Goal: Transaction & Acquisition: Purchase product/service

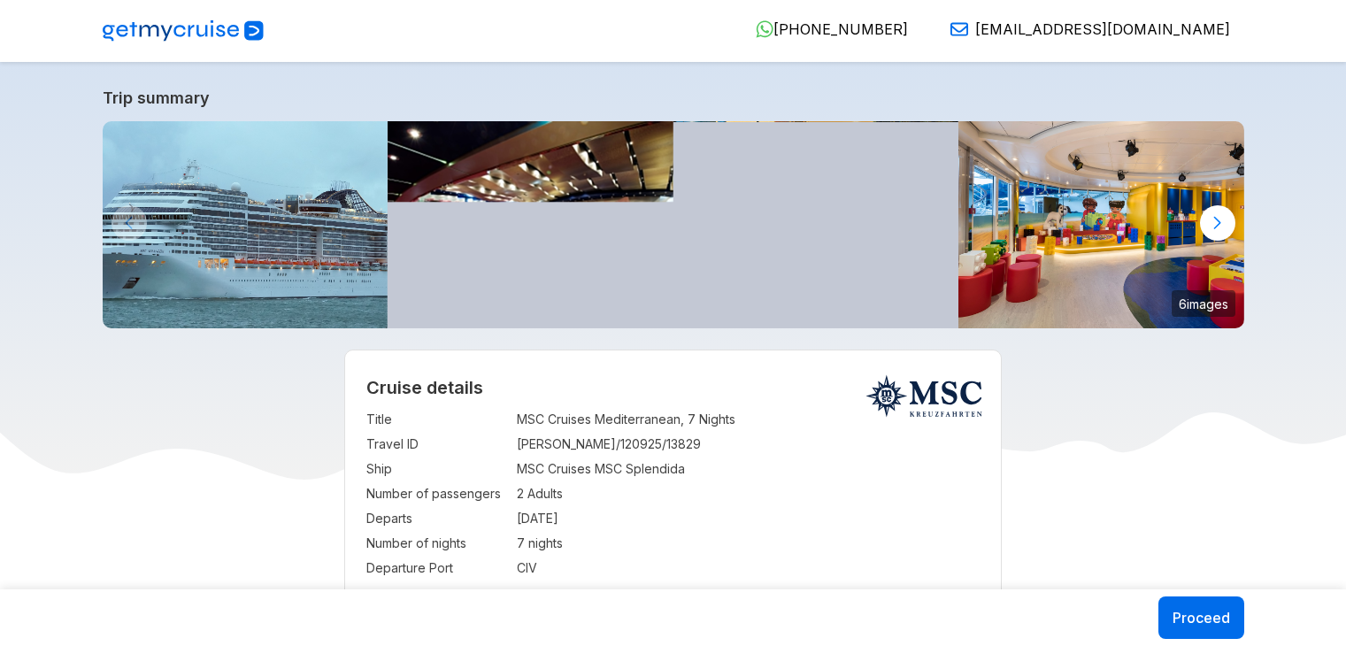
select select "**"
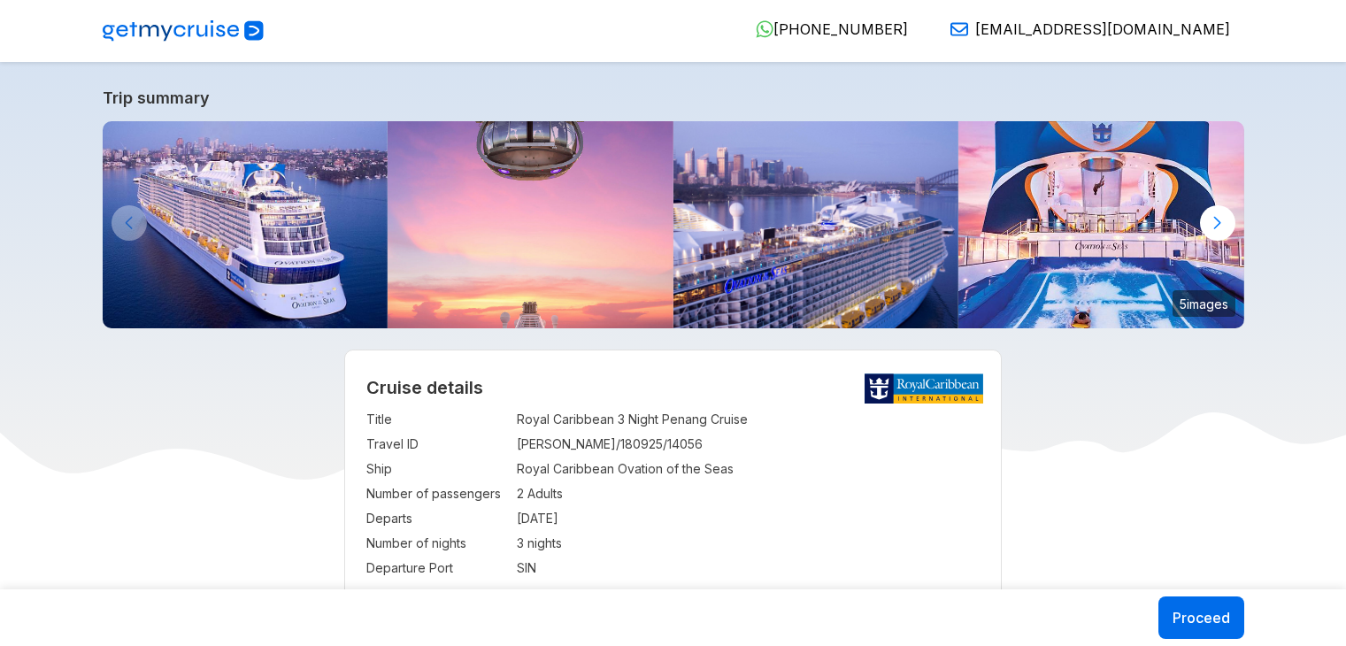
select select "**"
select select "*"
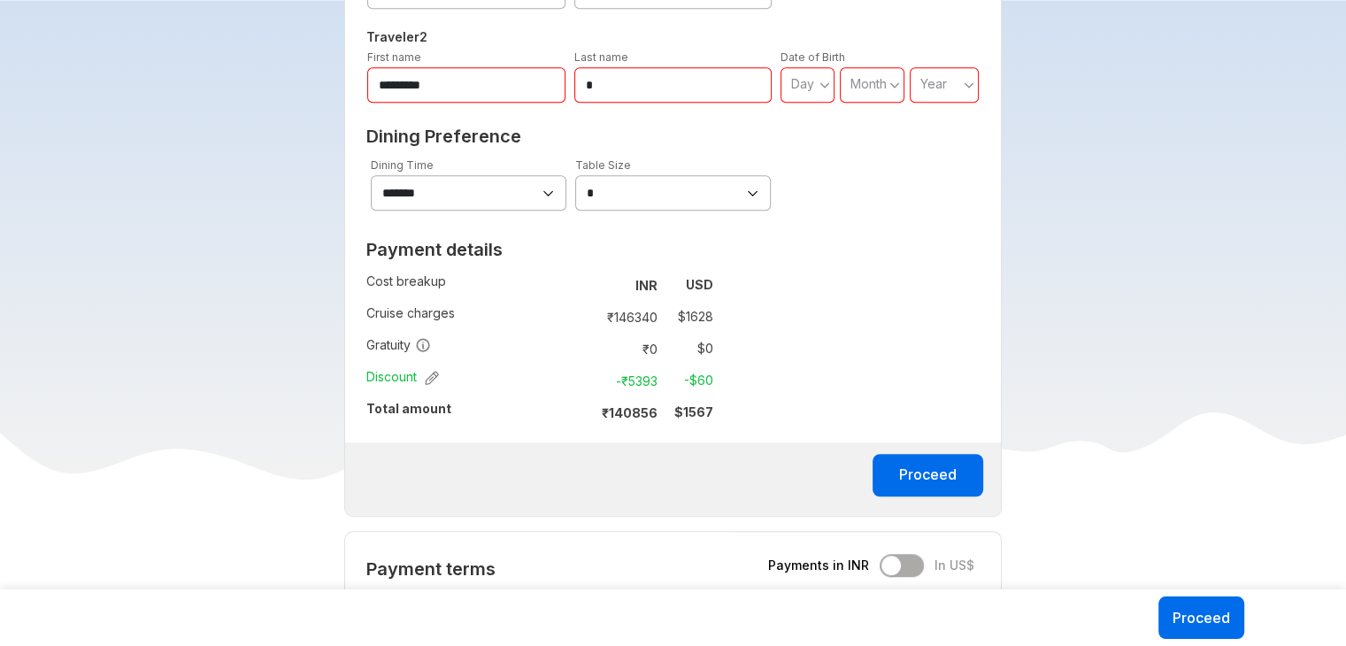
scroll to position [1143, 0]
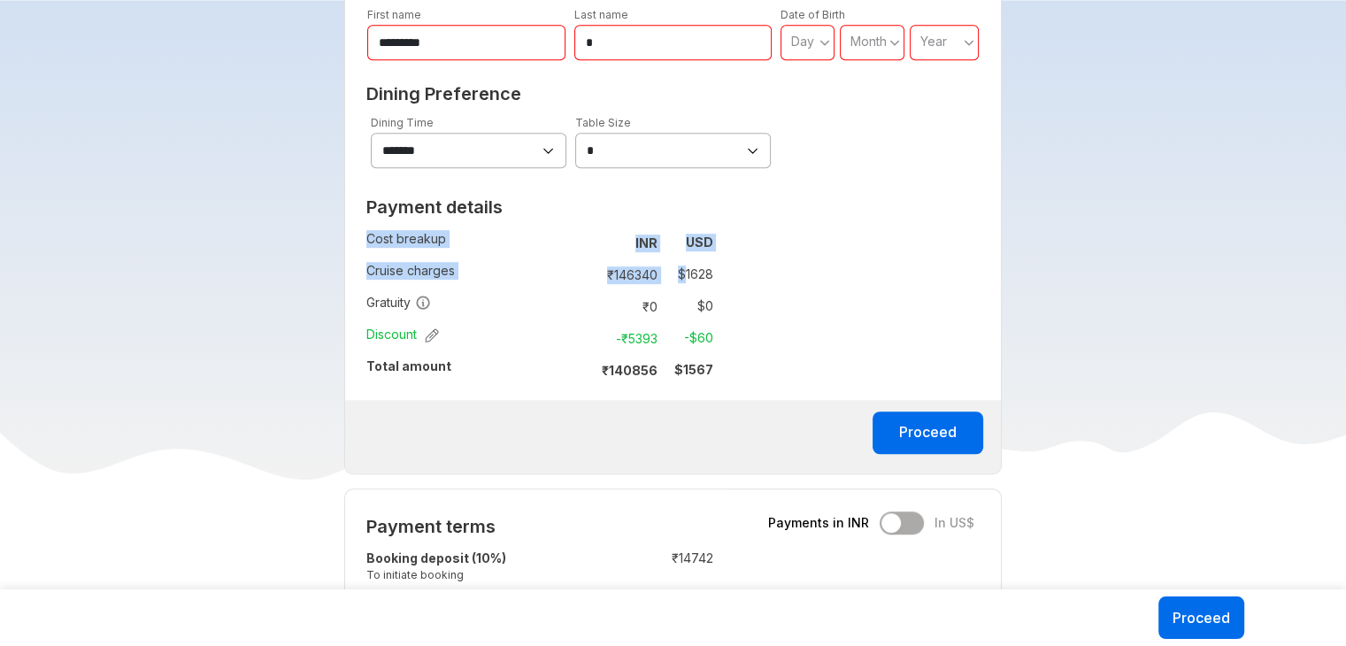
drag, startPoint x: 728, startPoint y: 274, endPoint x: 683, endPoint y: 276, distance: 45.2
click at [683, 276] on div "Payment details Cost breakup : INR USD Cruise charges : ₹ 146340 $ 1628 Gratuit…" at bounding box center [539, 294] width 389 height 211
click at [751, 281] on div "**********" at bounding box center [673, 106] width 658 height 736
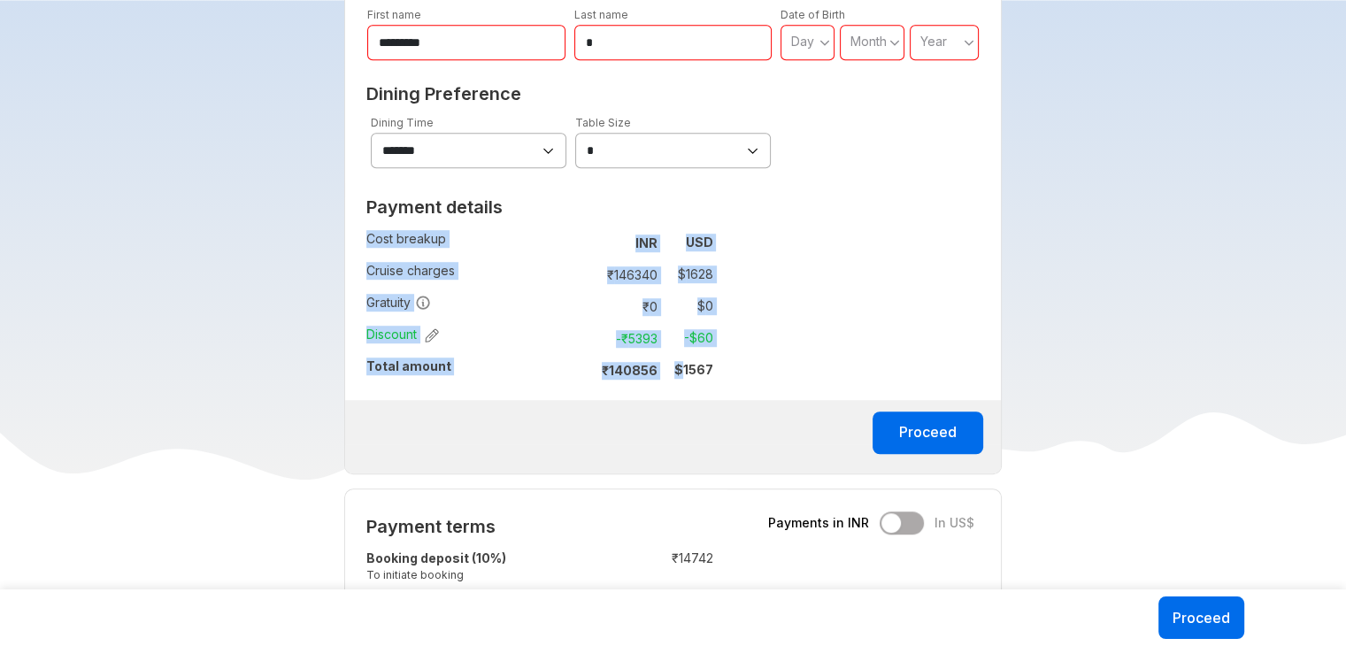
drag, startPoint x: 687, startPoint y: 370, endPoint x: 724, endPoint y: 366, distance: 37.3
click at [724, 366] on div "Payment details Cost breakup : INR USD Cruise charges : ₹ 146340 $ 1628 Gratuit…" at bounding box center [539, 294] width 389 height 211
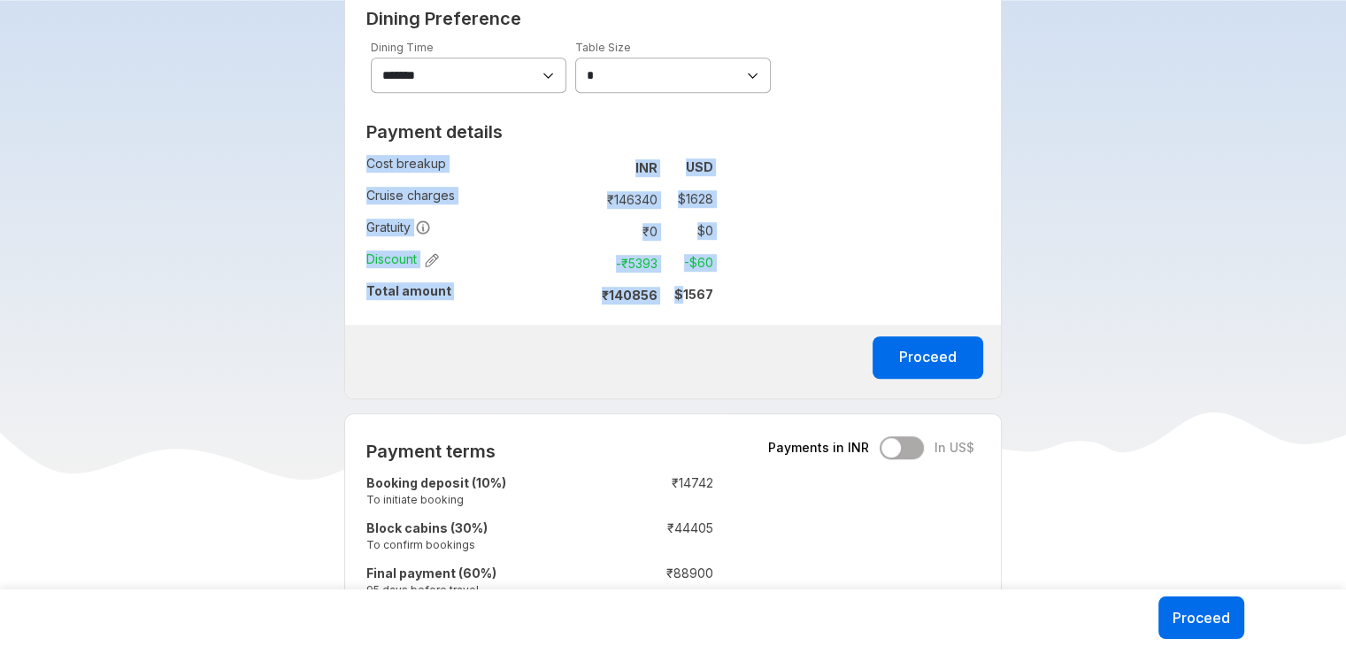
scroll to position [1213, 0]
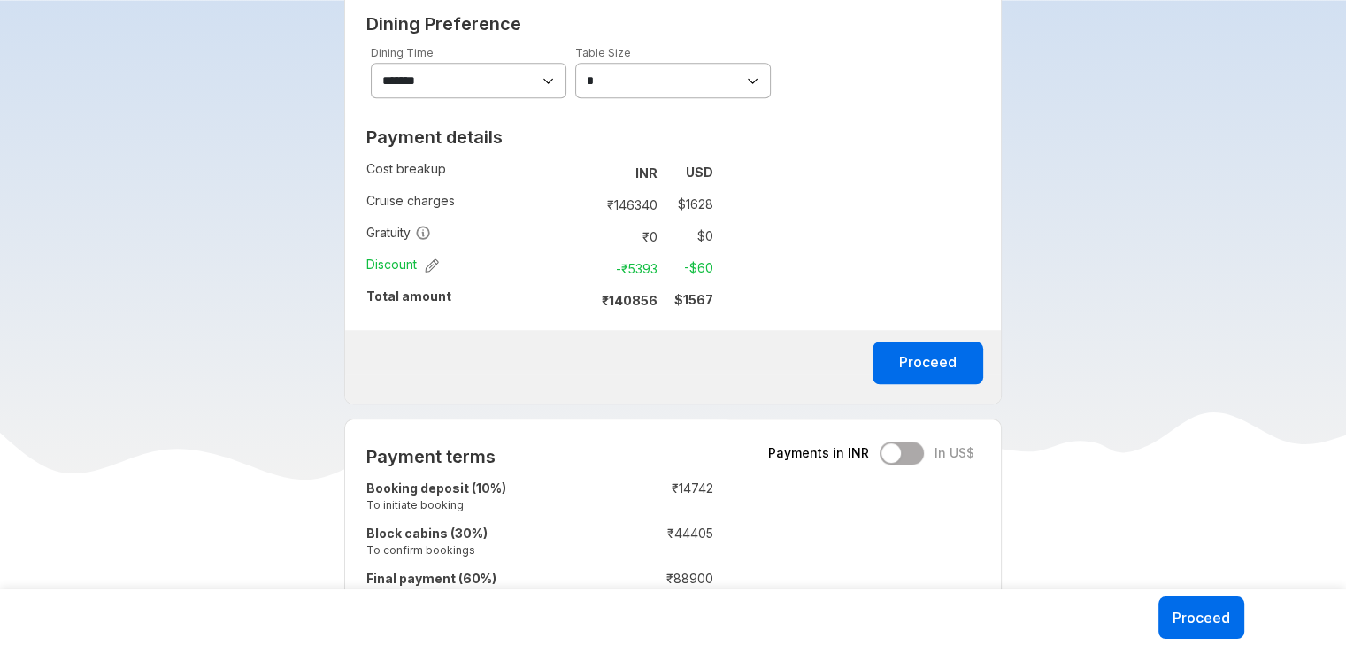
click at [729, 348] on div at bounding box center [673, 359] width 656 height 30
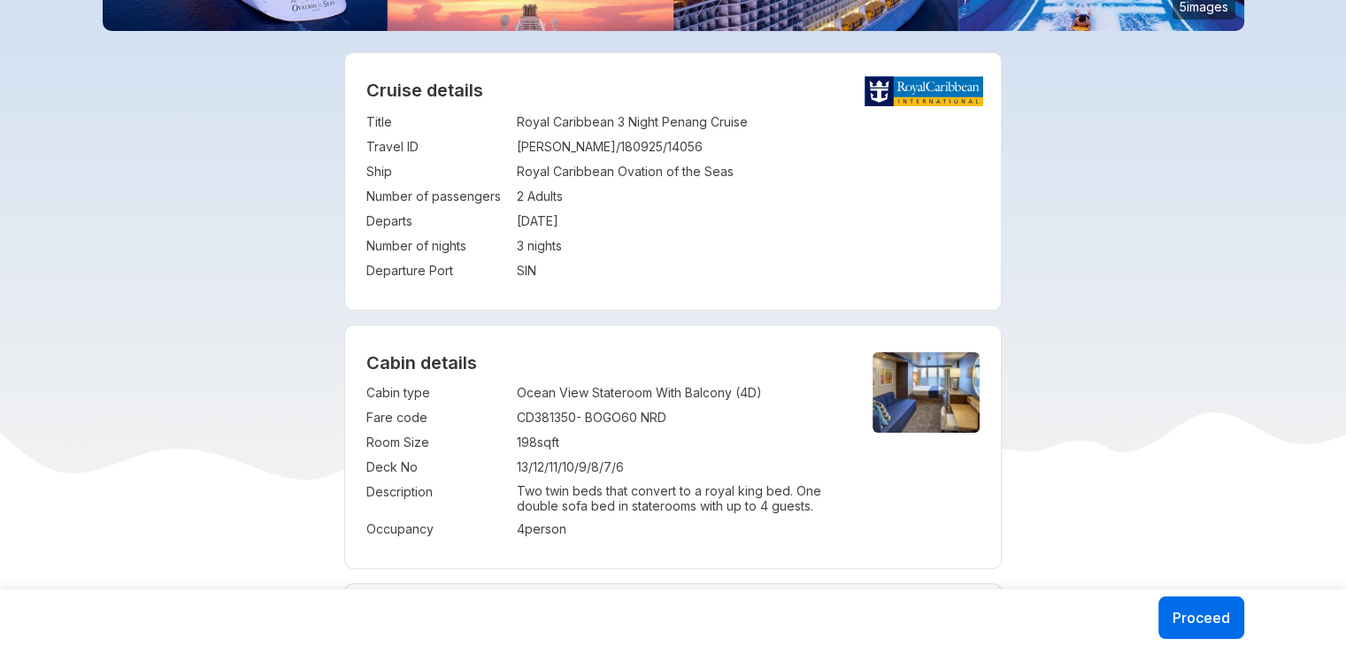
scroll to position [335, 0]
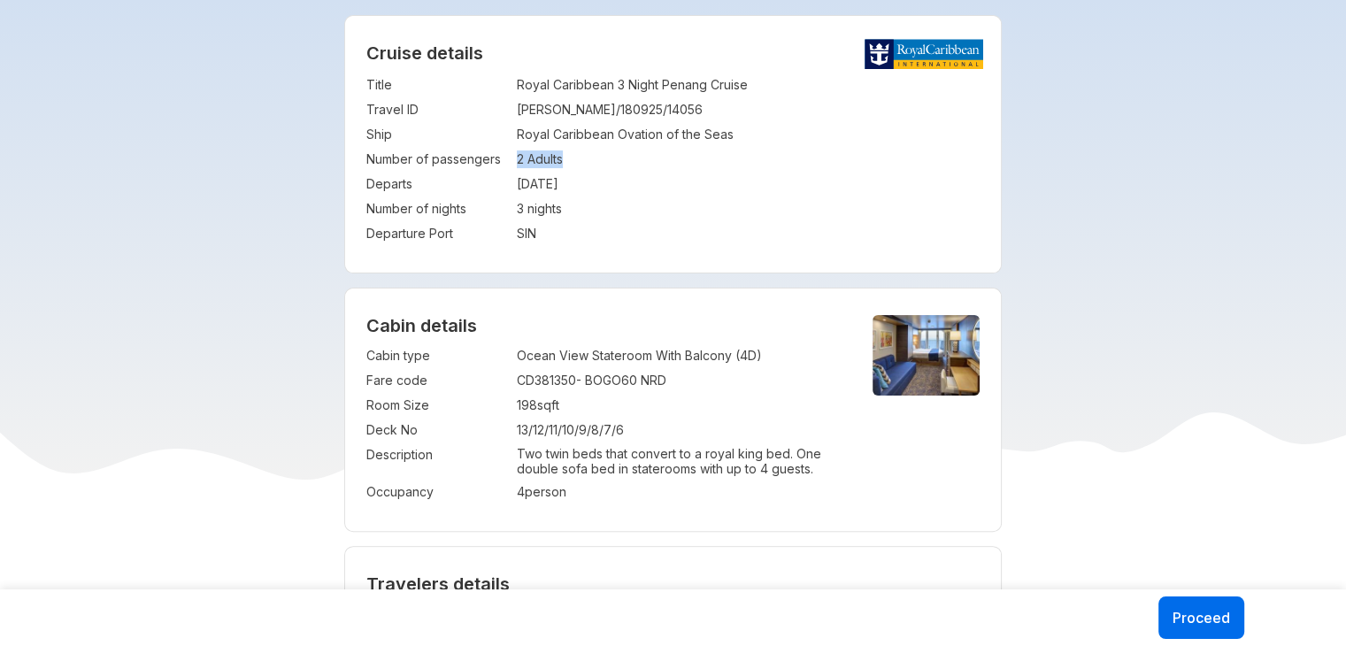
drag, startPoint x: 573, startPoint y: 158, endPoint x: 513, endPoint y: 155, distance: 59.4
click at [513, 155] on tr "Number of passengers : 2 Adults" at bounding box center [672, 159] width 613 height 25
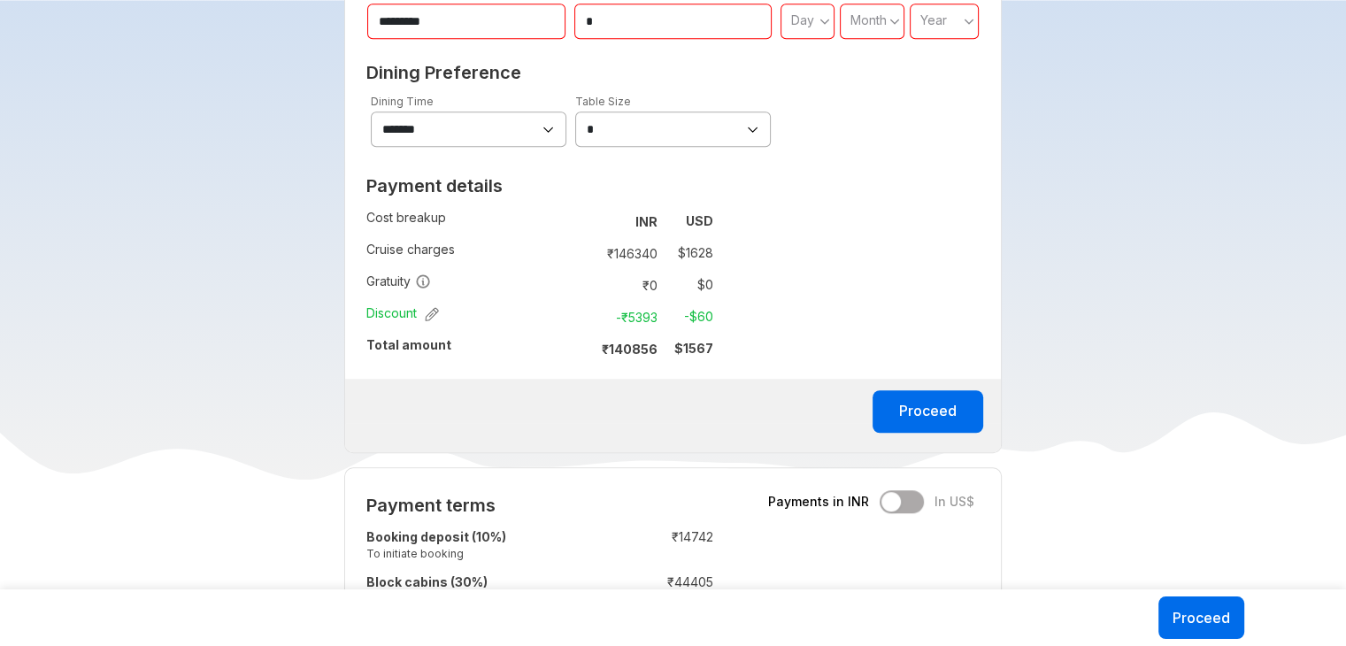
scroll to position [1175, 0]
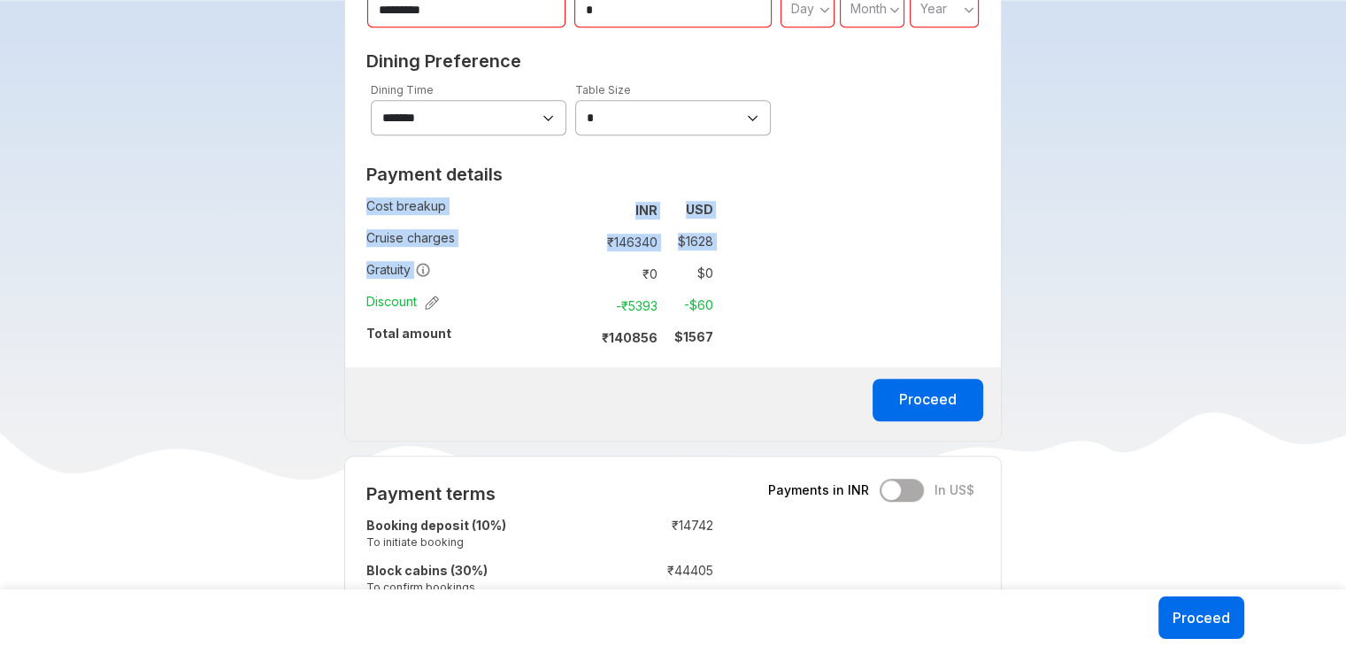
drag, startPoint x: 718, startPoint y: 270, endPoint x: 648, endPoint y: 273, distance: 70.0
click at [636, 277] on div "Payment details Cost breakup : INR USD Cruise charges : ₹ 146340 $ 1628 Gratuit…" at bounding box center [539, 262] width 389 height 211
click at [767, 262] on div "**********" at bounding box center [673, 73] width 658 height 736
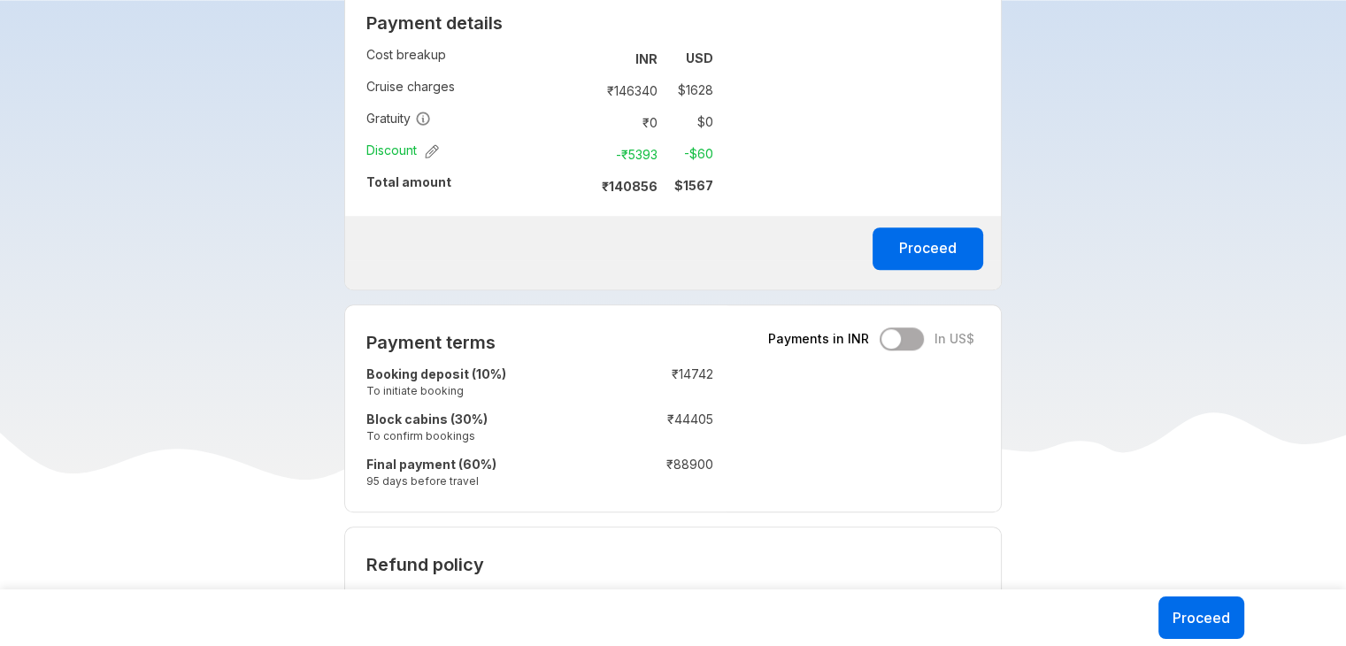
scroll to position [1375, 0]
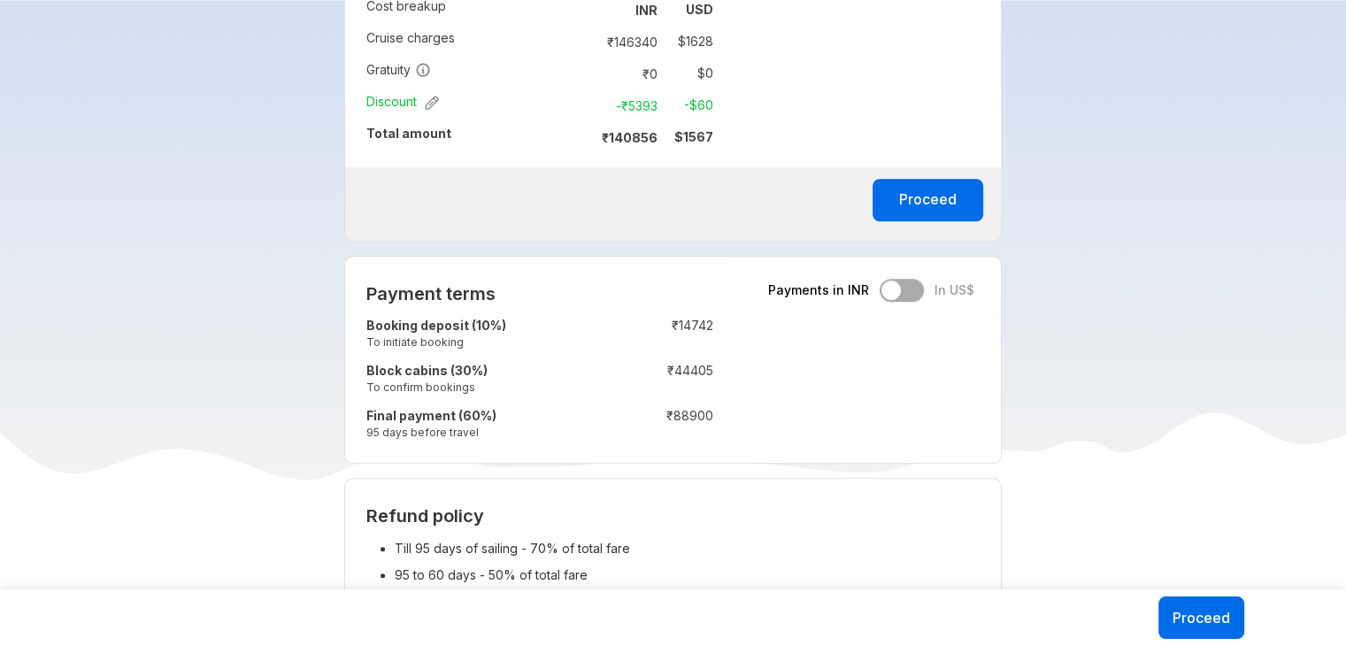
click at [913, 288] on div "Payments in INR In US$" at bounding box center [871, 290] width 206 height 23
click at [920, 288] on div "Payments in INR In US$" at bounding box center [871, 290] width 206 height 23
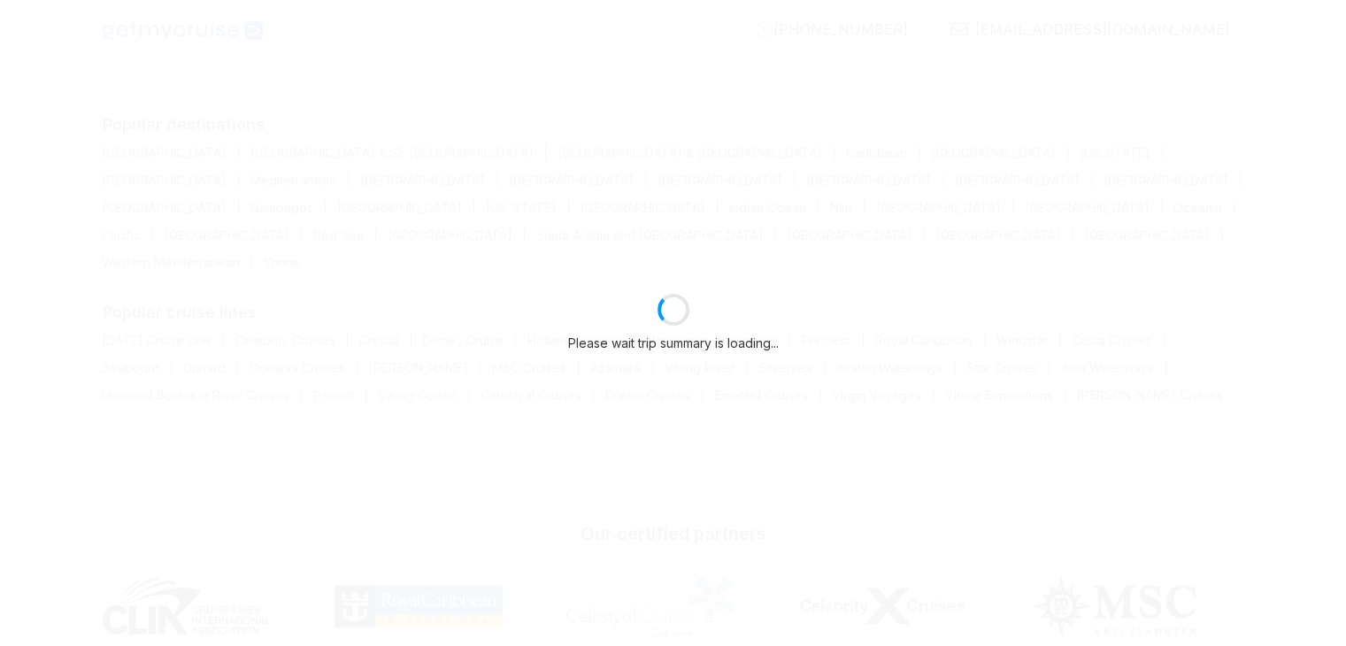
select select "**"
select select "*"
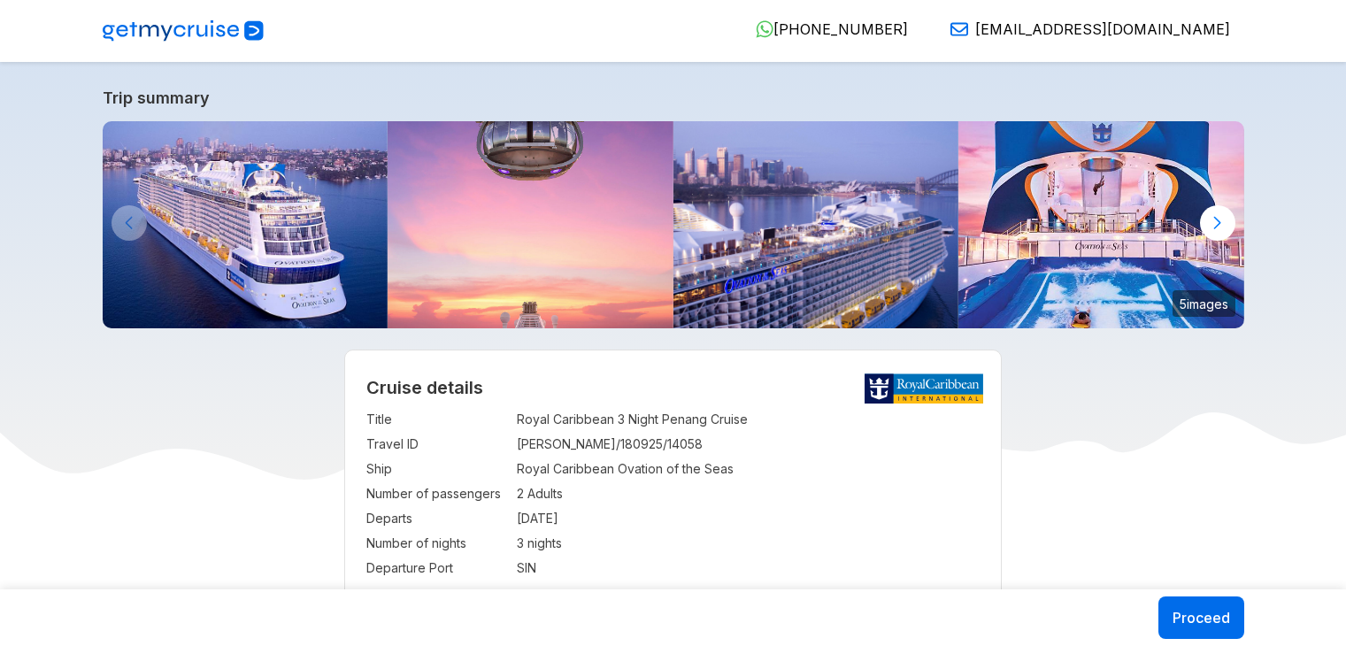
select select "**"
select select "*"
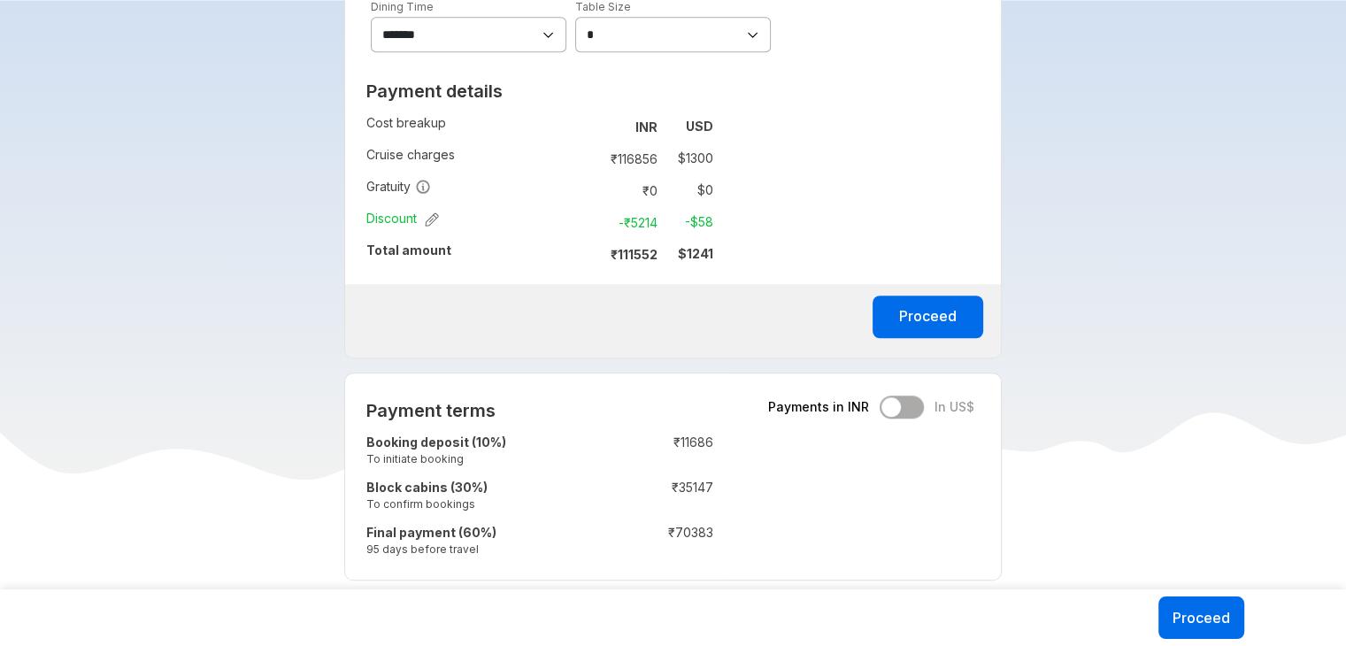
scroll to position [1264, 0]
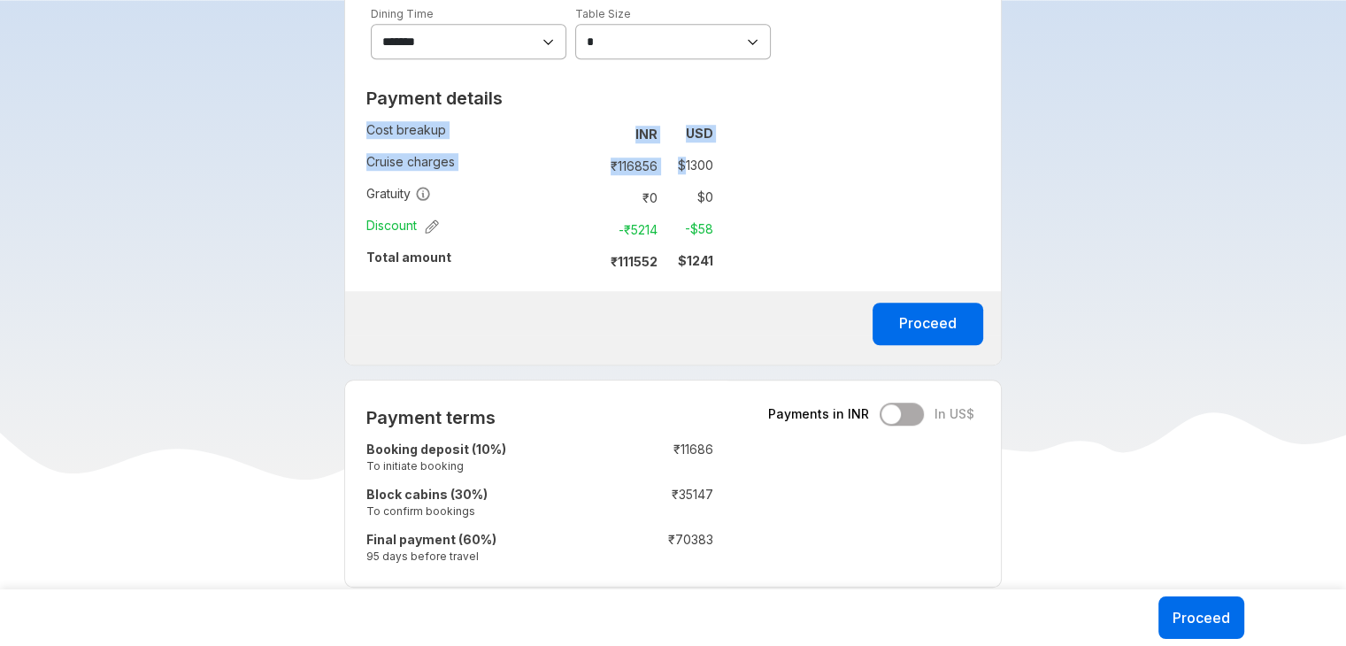
drag, startPoint x: 719, startPoint y: 166, endPoint x: 683, endPoint y: 165, distance: 35.4
click at [683, 165] on div "Payment details Cost breakup : INR USD Cruise charges : ₹ 116856 $ 1300 Gratuit…" at bounding box center [539, 186] width 389 height 211
click at [719, 281] on div "Payment details Cost breakup : INR USD Cruise charges : ₹ 116856 $ 1300 Gratuit…" at bounding box center [539, 186] width 389 height 211
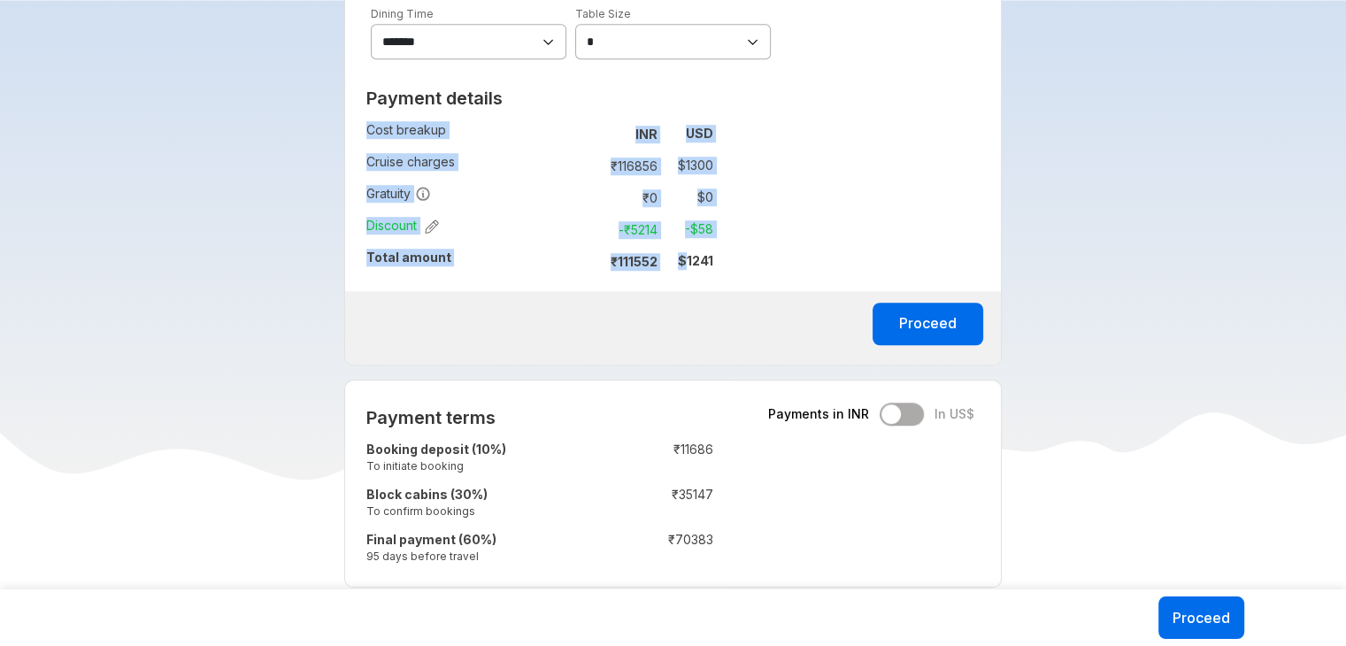
drag, startPoint x: 717, startPoint y: 265, endPoint x: 690, endPoint y: 266, distance: 27.5
click at [690, 266] on div "Payment details Cost breakup : INR USD Cruise charges : ₹ 116856 $ 1300 Gratuit…" at bounding box center [539, 186] width 389 height 211
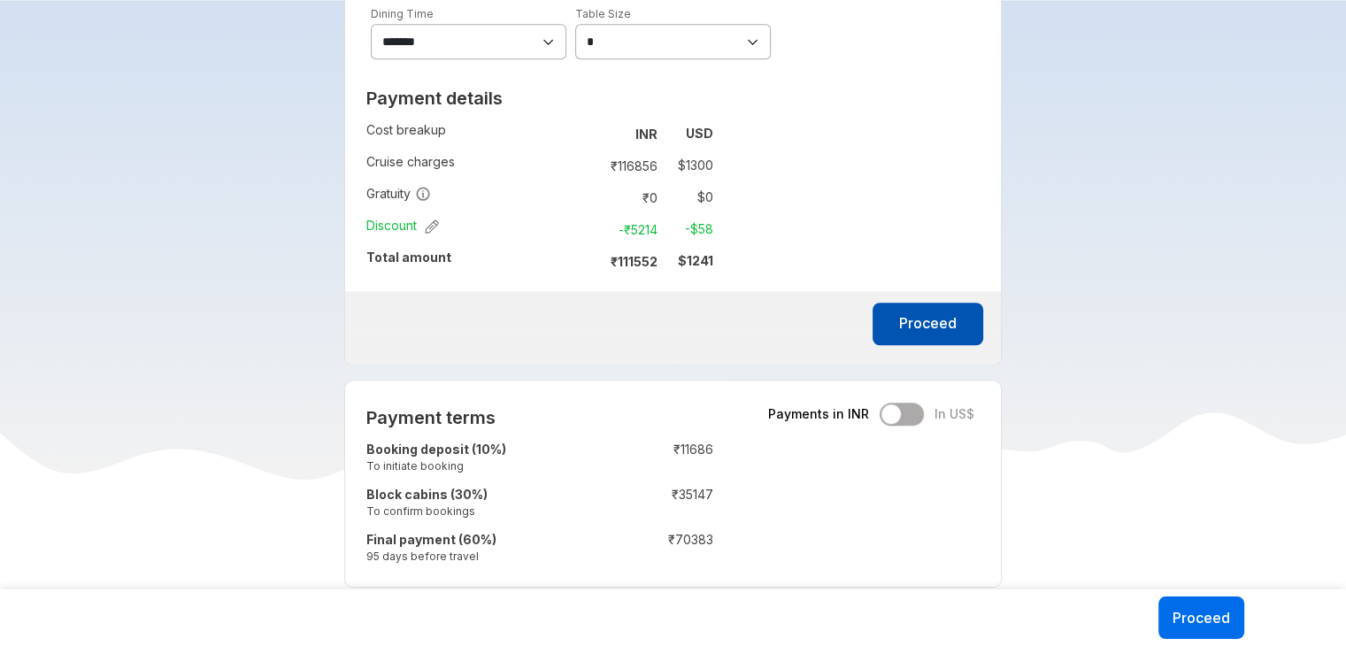
click at [935, 312] on button "Proceed" at bounding box center [928, 324] width 111 height 42
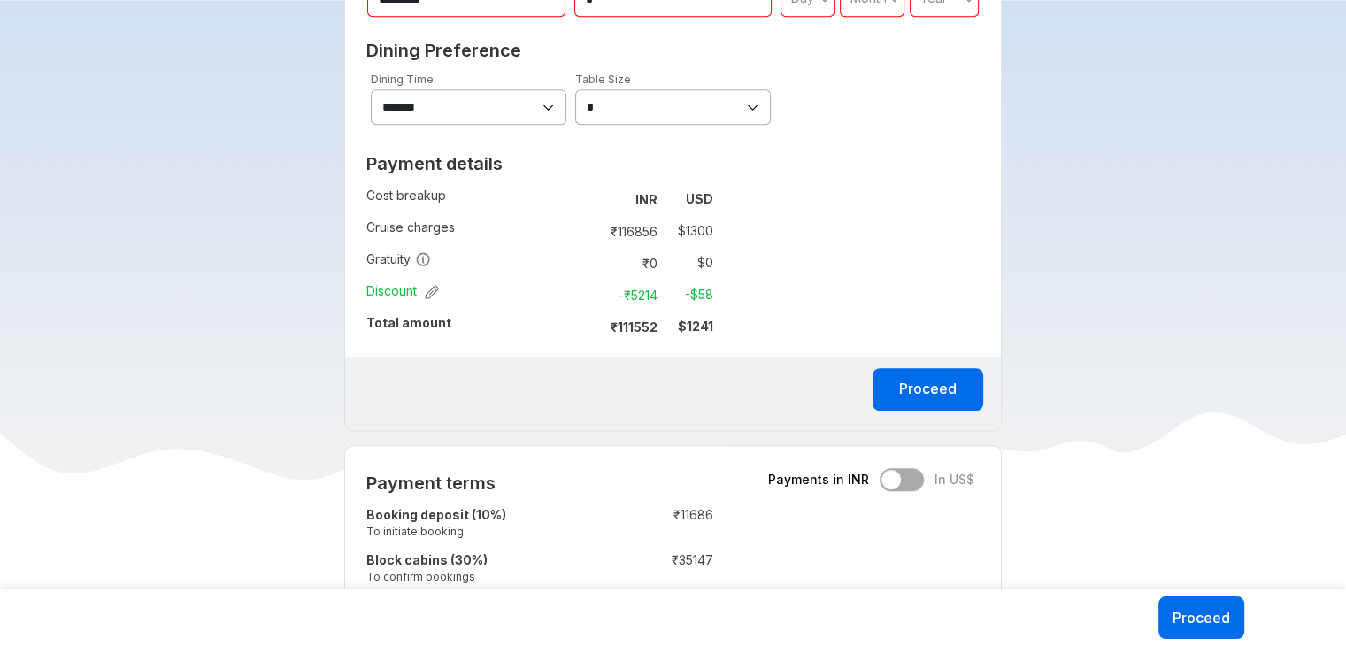
scroll to position [1184, 0]
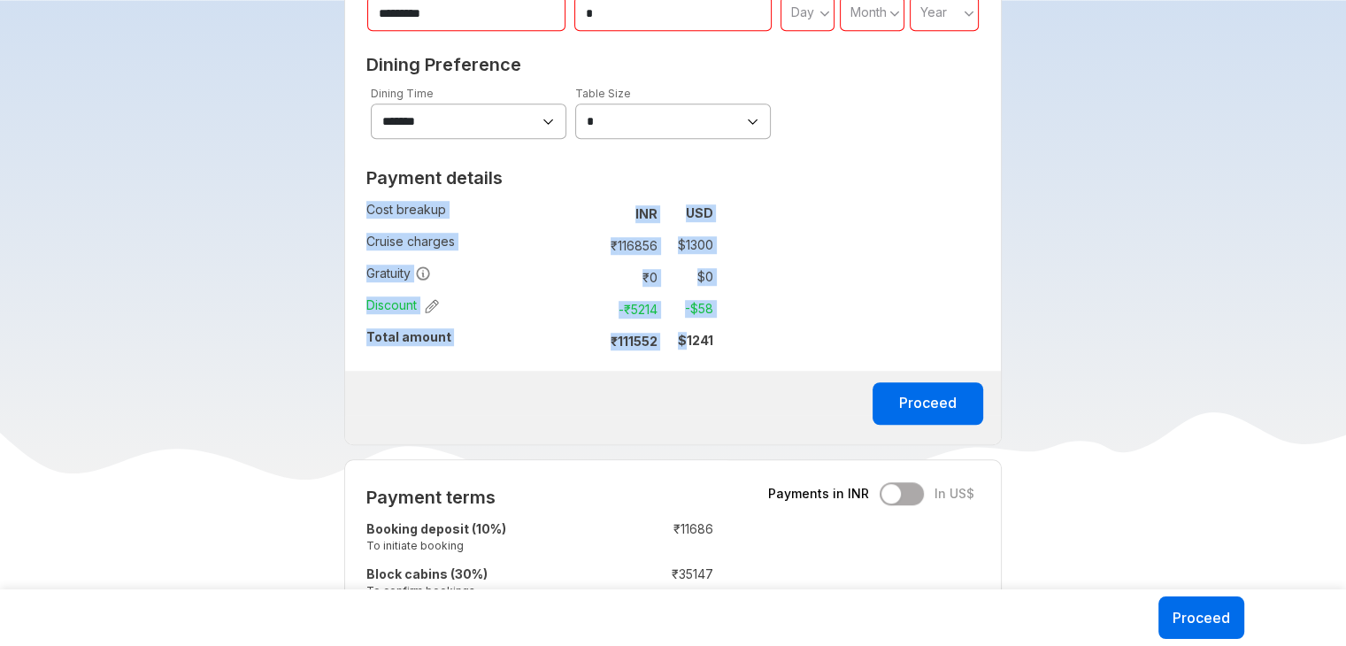
drag, startPoint x: 720, startPoint y: 344, endPoint x: 684, endPoint y: 350, distance: 36.7
click at [684, 350] on div "Payment details Cost breakup : INR USD Cruise charges : ₹ 116856 $ 1300 Gratuit…" at bounding box center [539, 265] width 389 height 211
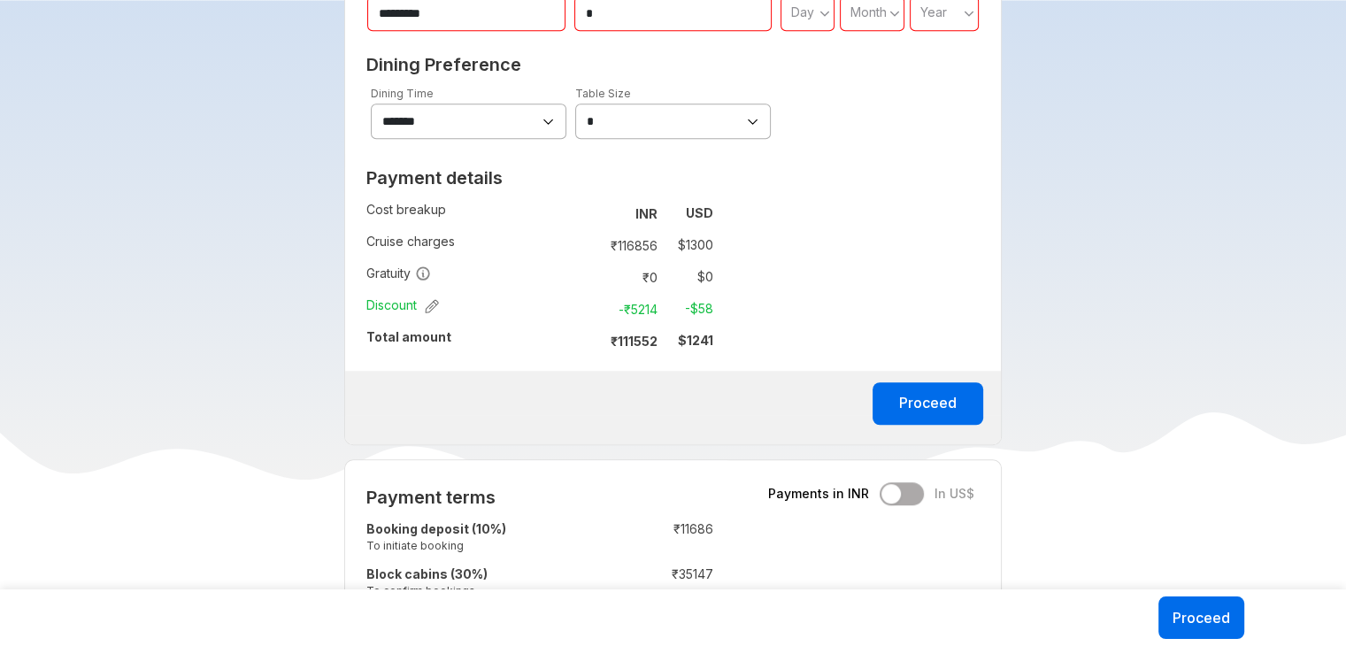
click at [675, 400] on div at bounding box center [673, 400] width 656 height 30
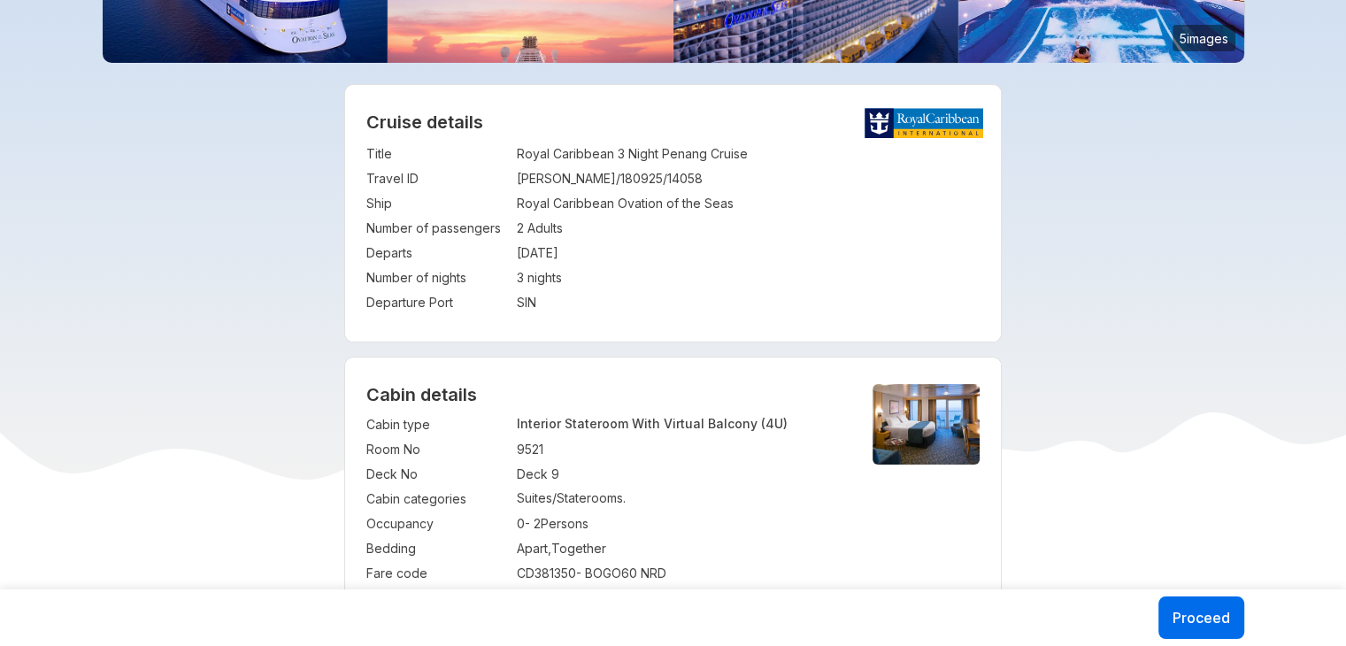
scroll to position [273, 0]
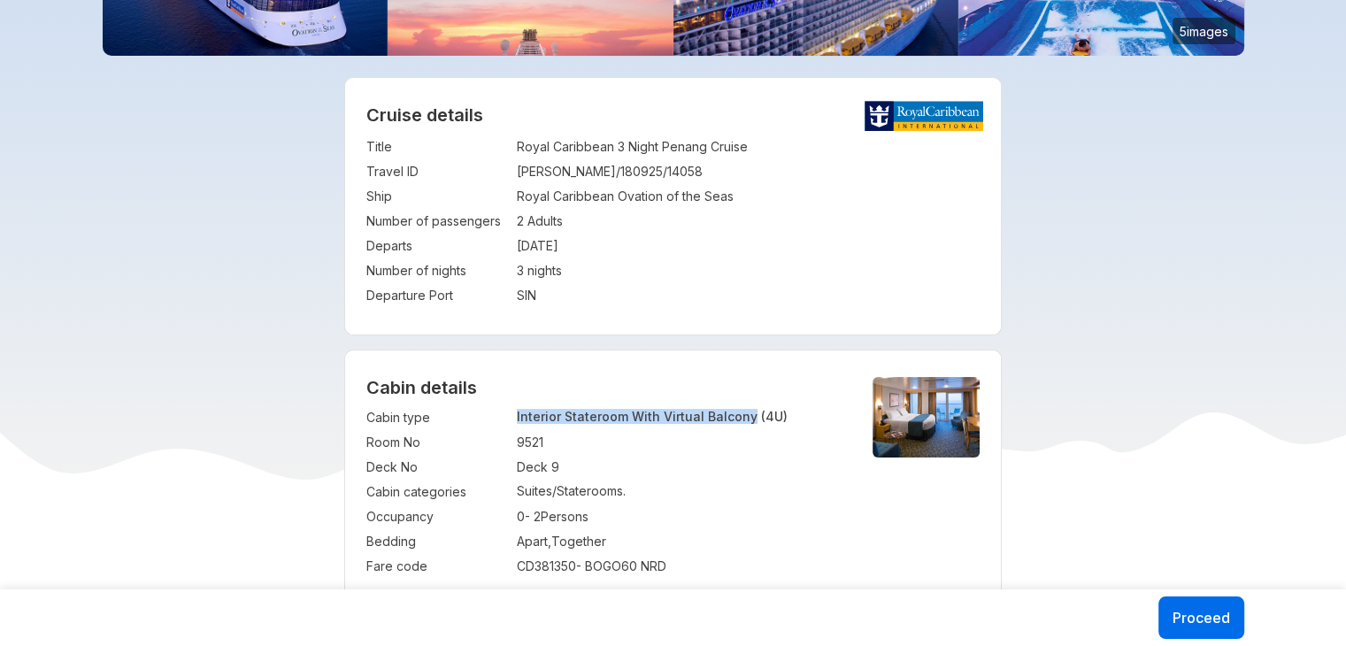
drag, startPoint x: 746, startPoint y: 417, endPoint x: 513, endPoint y: 420, distance: 232.8
click at [513, 420] on tr "Cabin type : Interior Stateroom With Virtual Balcony (4U)" at bounding box center [604, 417] width 476 height 25
copy tr "Interior Stateroom With Virtual Balcony"
